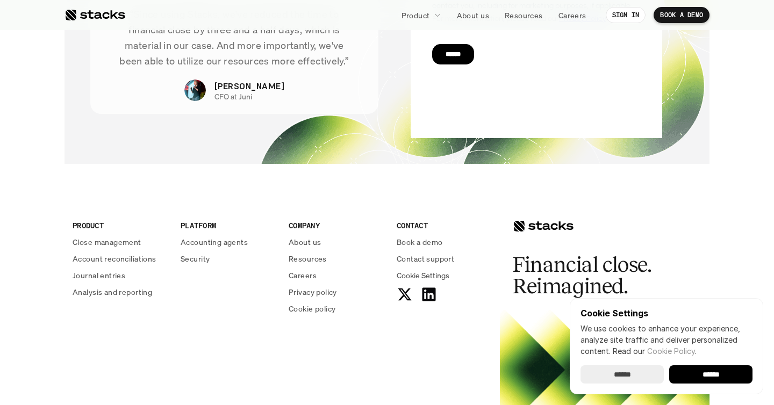
scroll to position [3930, 0]
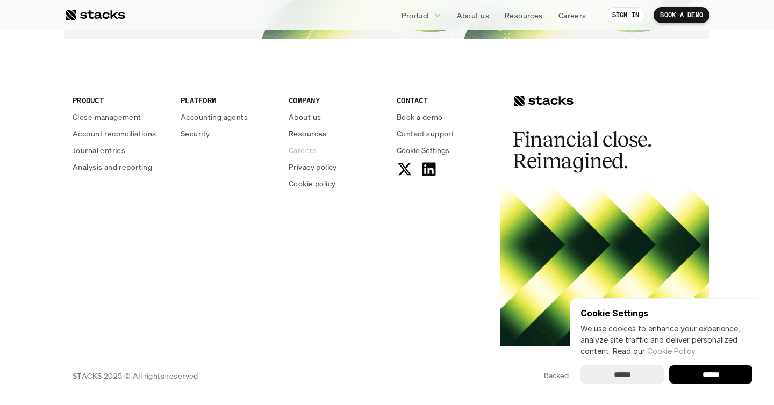
click at [307, 153] on p "Careers" at bounding box center [302, 150] width 28 height 11
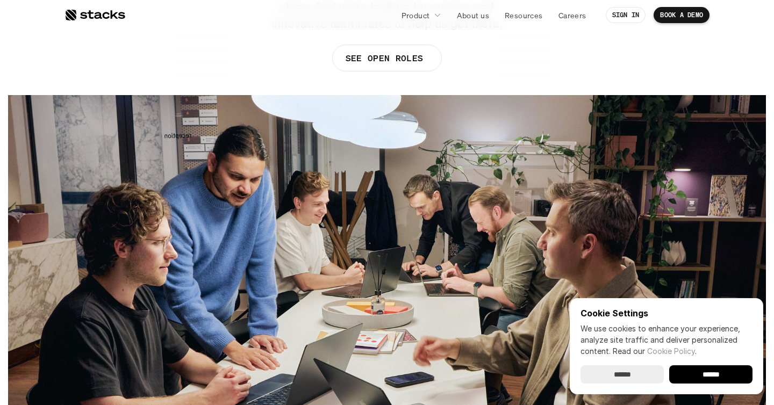
scroll to position [220, 0]
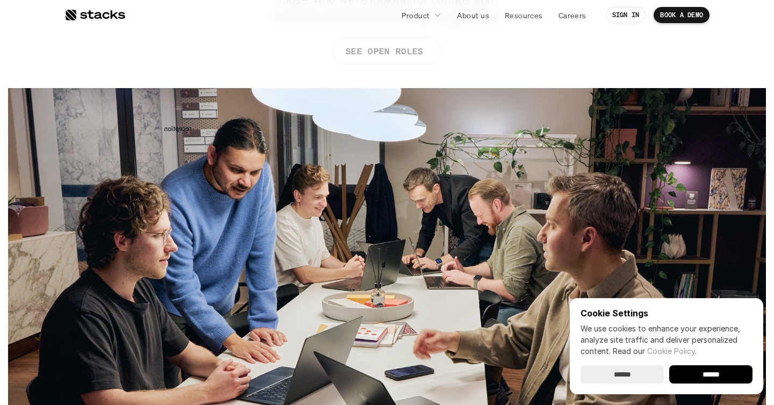
click at [391, 59] on link "SEE OPEN ROLES" at bounding box center [387, 51] width 110 height 27
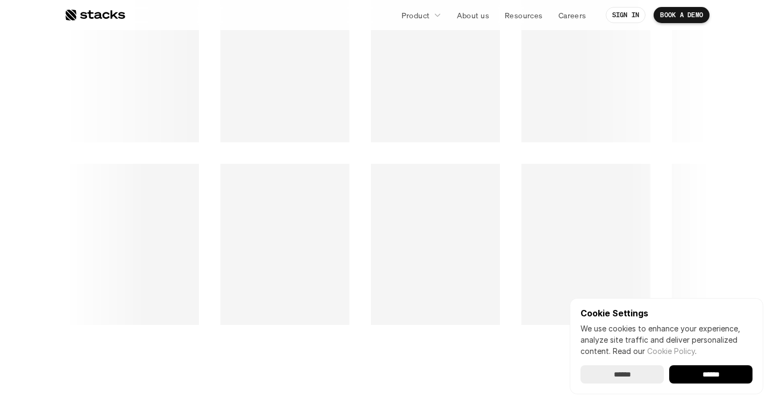
scroll to position [1564, 0]
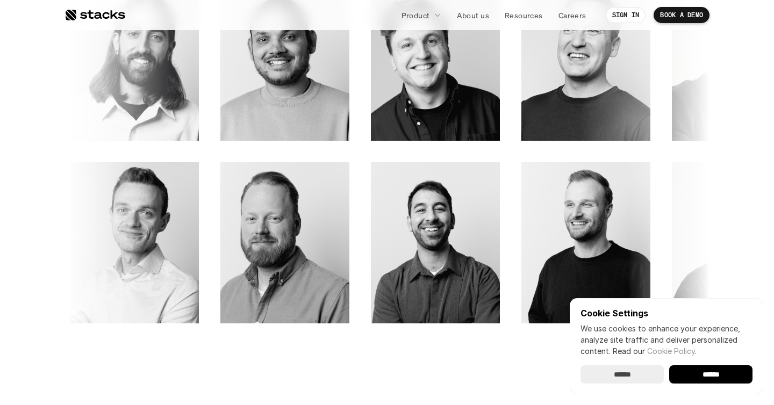
click at [739, 380] on input "******" at bounding box center [710, 374] width 83 height 18
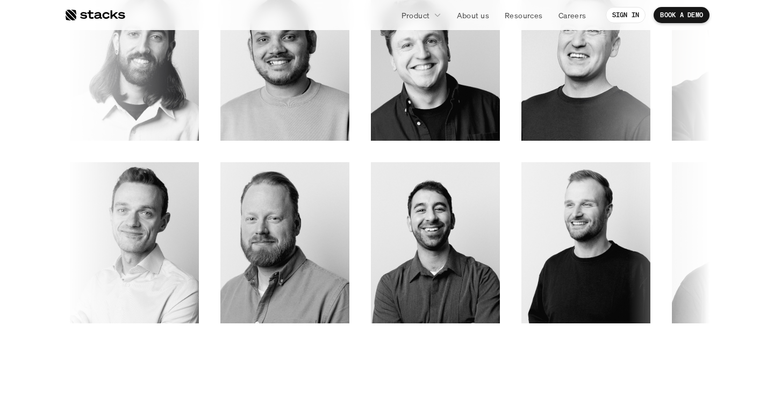
scroll to position [0, 0]
